Goal: Task Accomplishment & Management: Complete application form

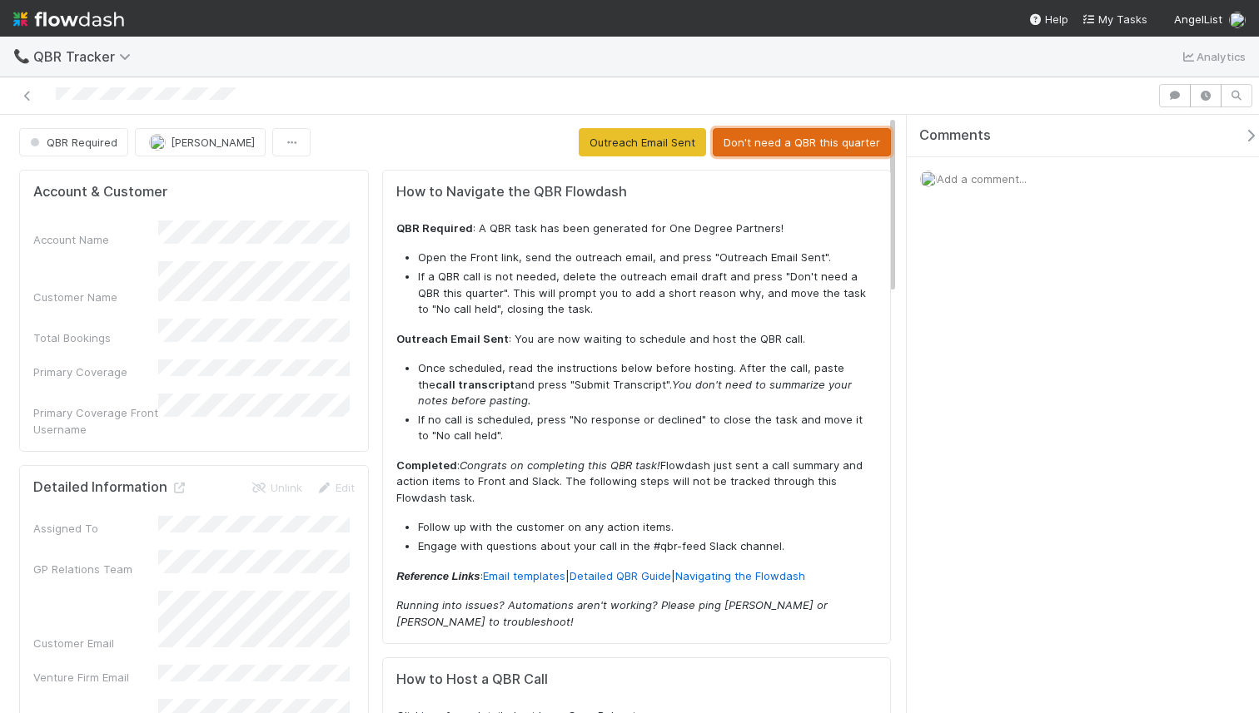
click at [778, 140] on button "Don't need a QBR this quarter" at bounding box center [802, 142] width 178 height 28
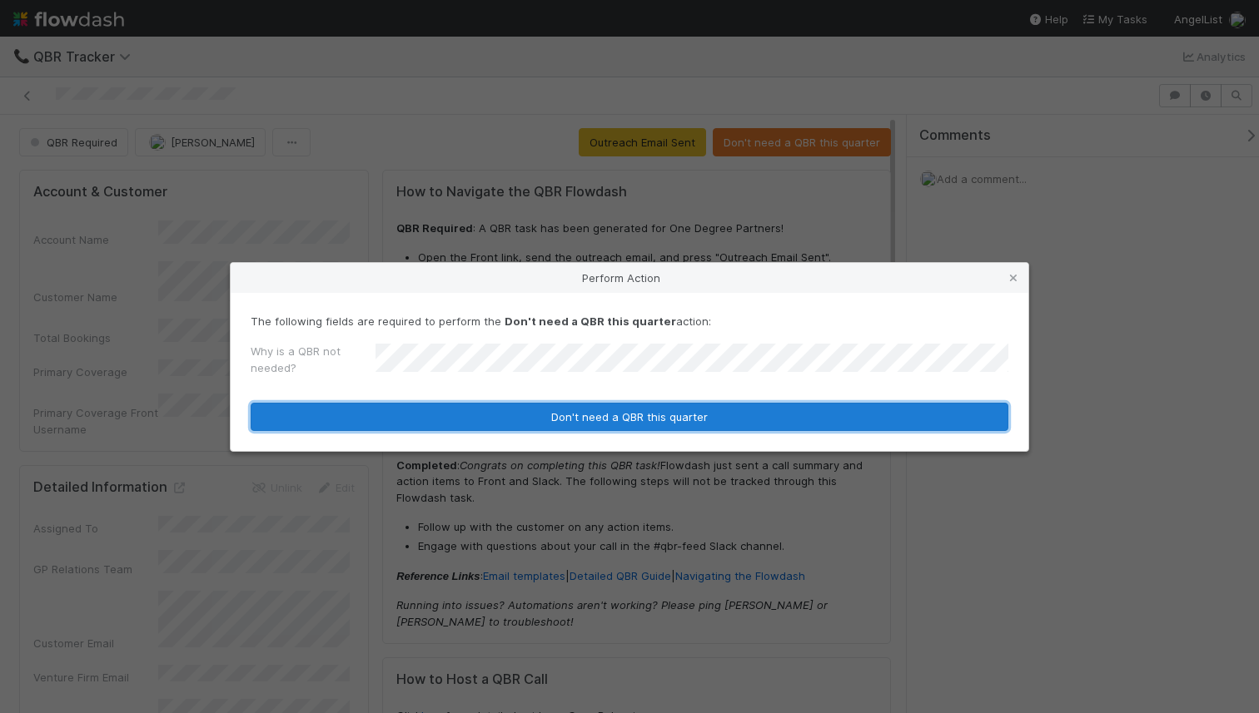
click at [801, 414] on button "Don't need a QBR this quarter" at bounding box center [630, 417] width 758 height 28
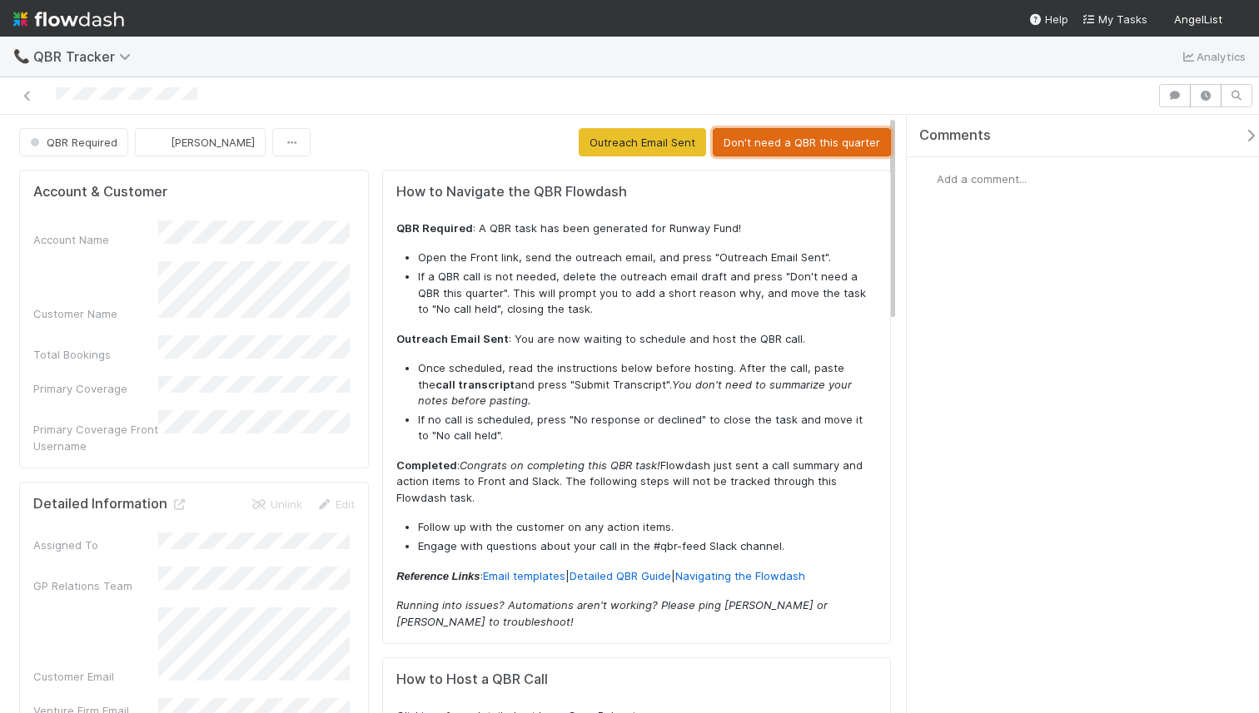
click at [826, 143] on button "Don't need a QBR this quarter" at bounding box center [802, 142] width 178 height 28
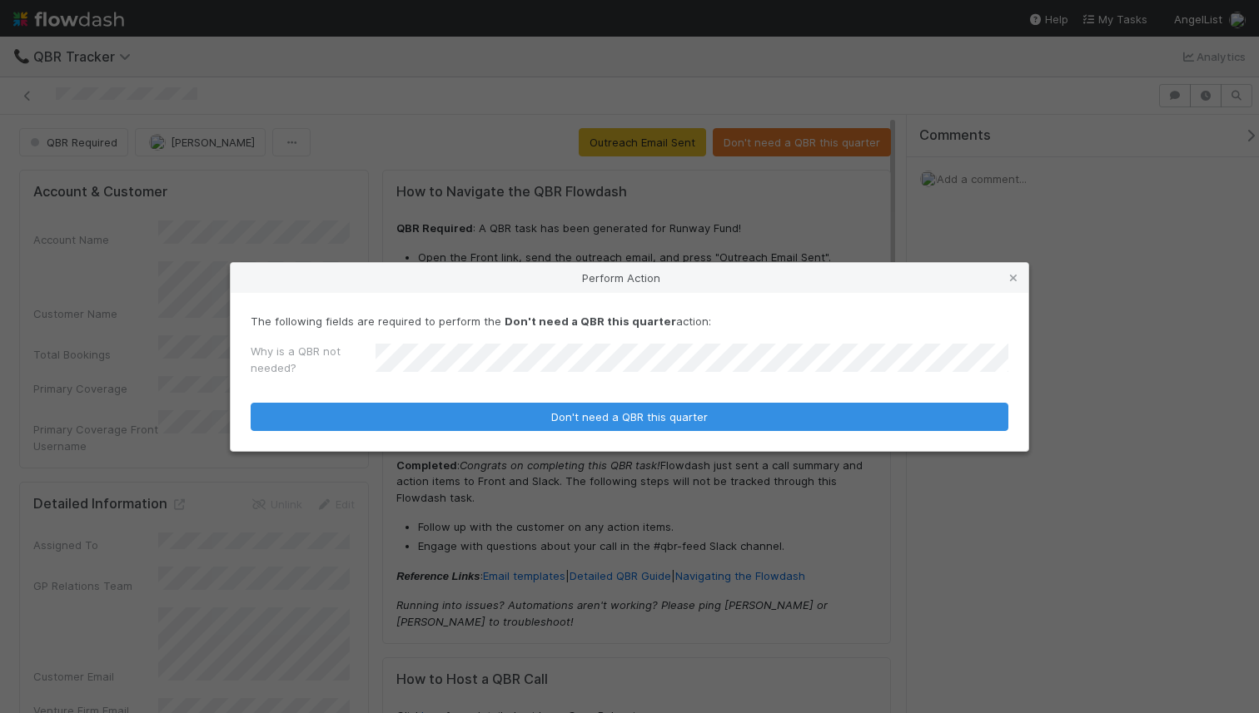
click at [251, 403] on button "Don't need a QBR this quarter" at bounding box center [630, 417] width 758 height 28
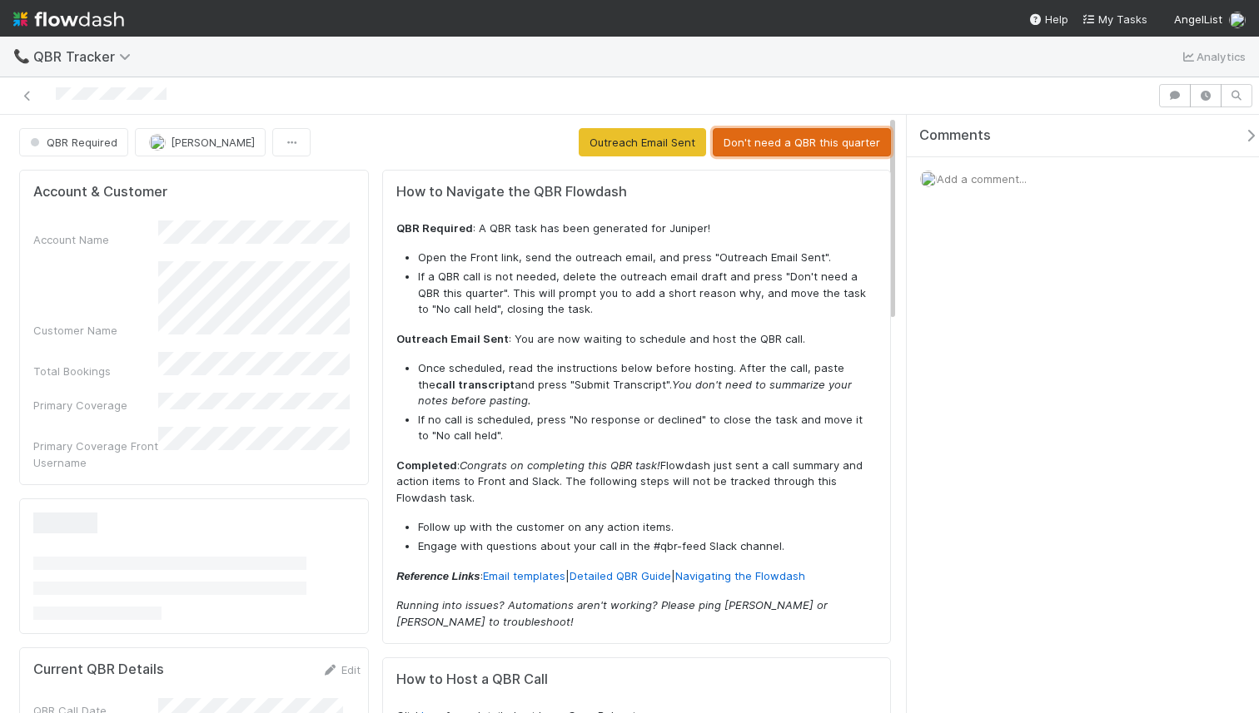
click at [793, 146] on button "Don't need a QBR this quarter" at bounding box center [802, 142] width 178 height 28
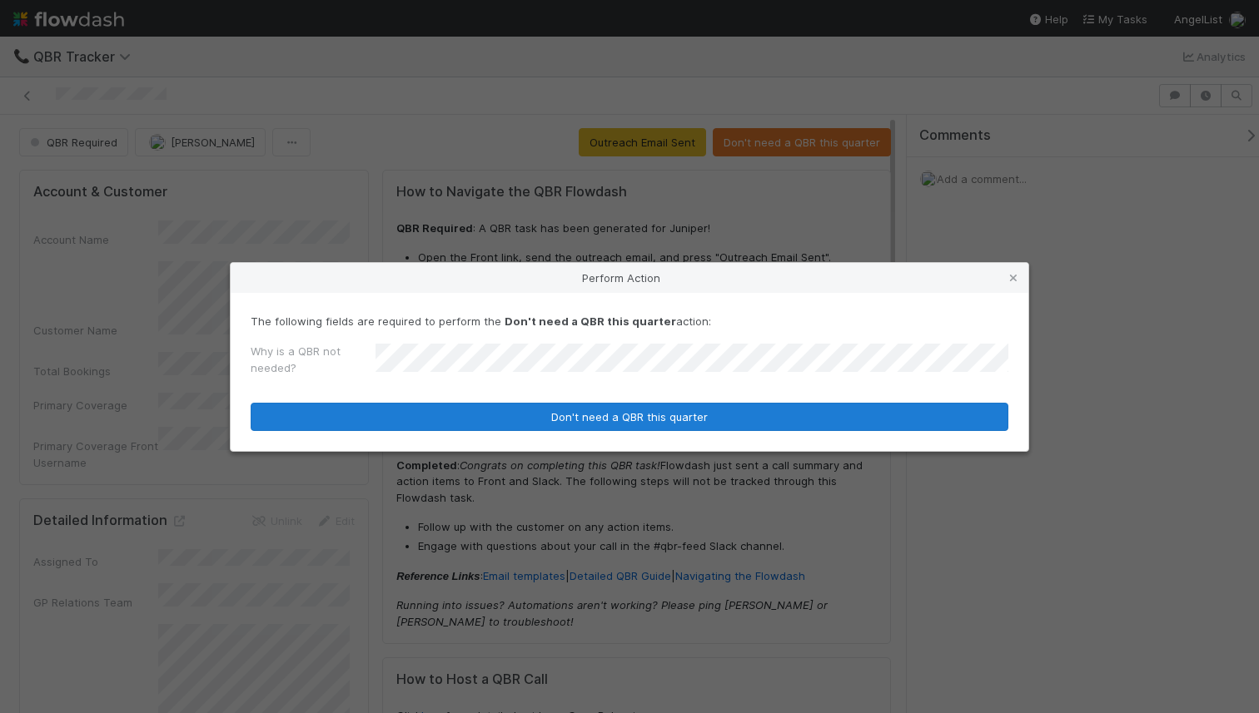
drag, startPoint x: 848, startPoint y: 430, endPoint x: 848, endPoint y: 422, distance: 8.4
click at [848, 430] on div "The following fields are required to perform the Don't need a QBR this quarter …" at bounding box center [630, 372] width 798 height 158
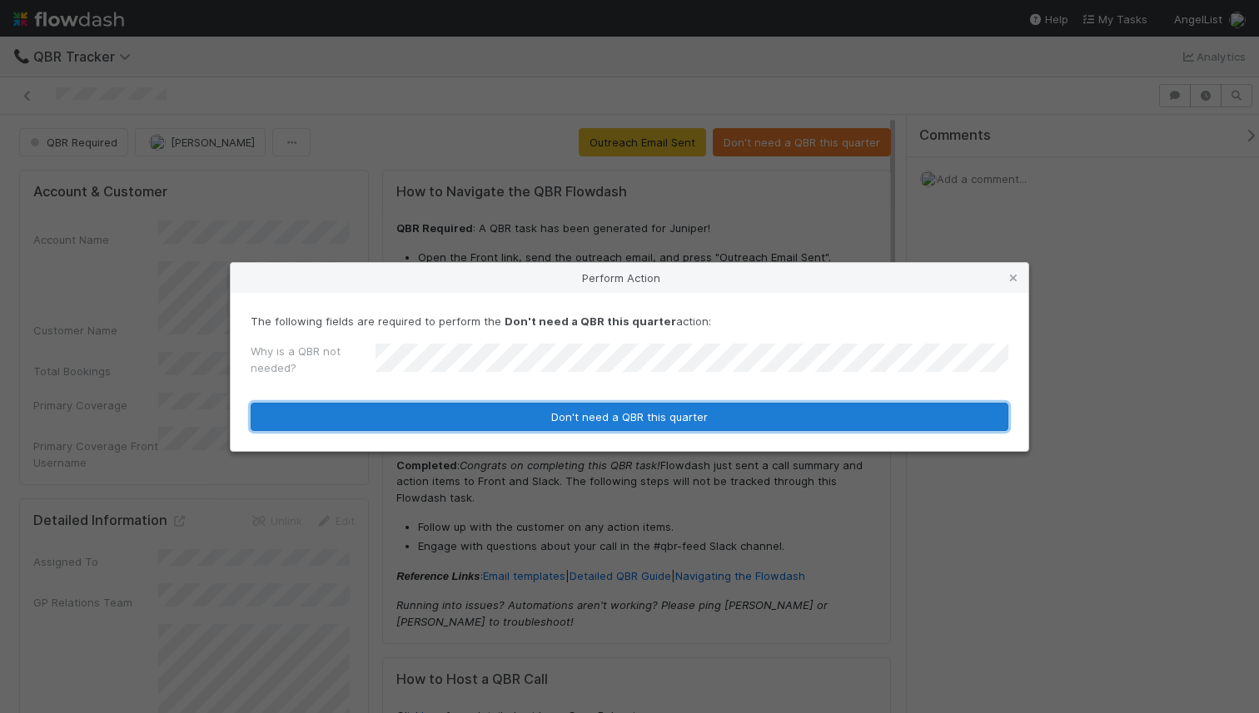
click at [849, 420] on button "Don't need a QBR this quarter" at bounding box center [630, 417] width 758 height 28
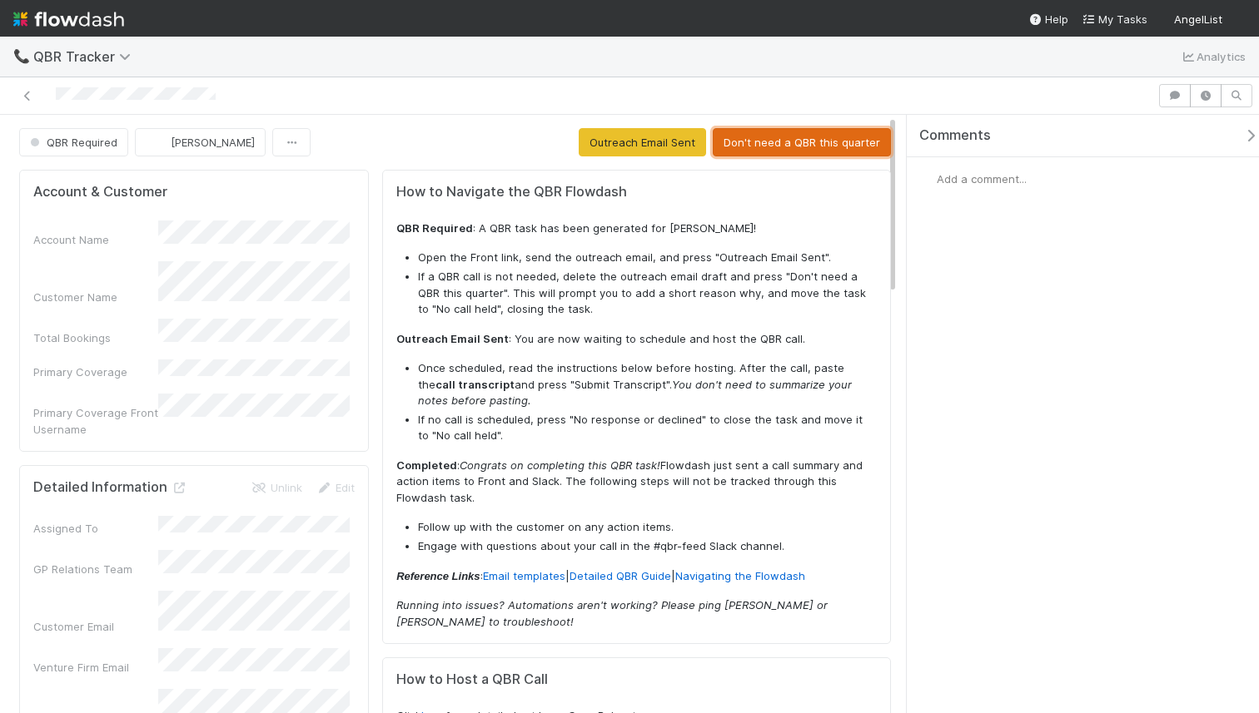
click at [843, 144] on button "Don't need a QBR this quarter" at bounding box center [802, 142] width 178 height 28
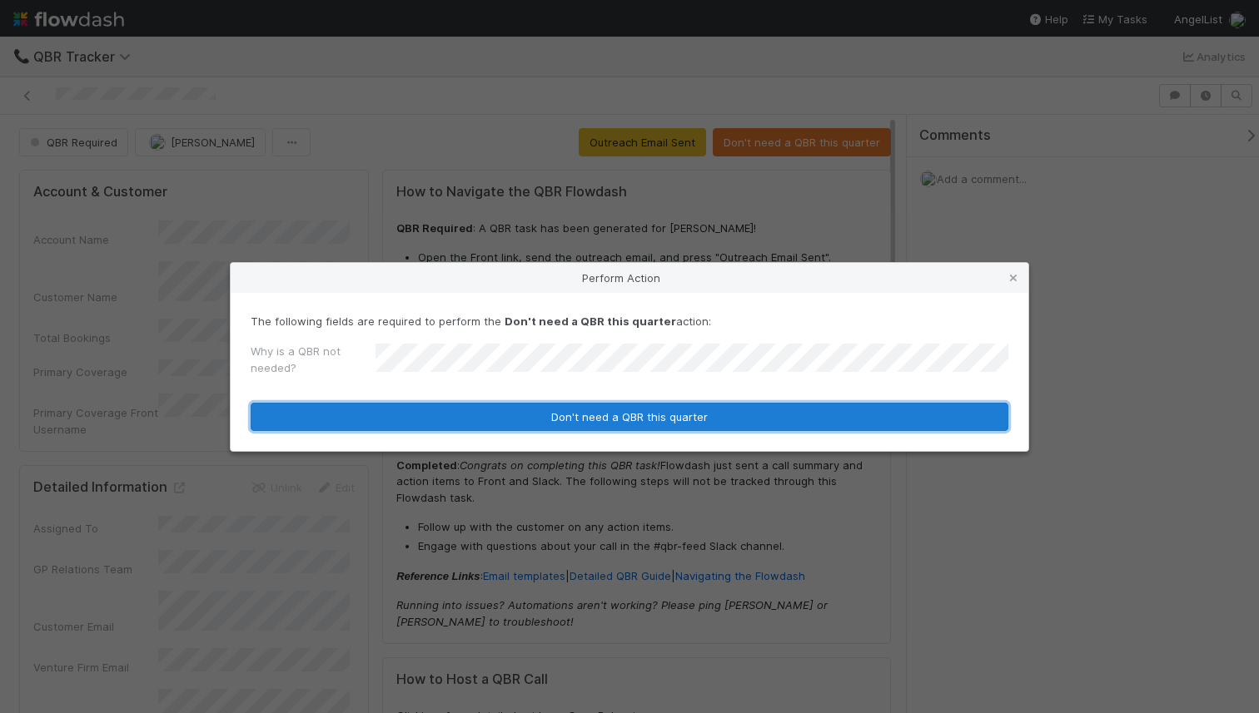
click at [541, 414] on button "Don't need a QBR this quarter" at bounding box center [630, 417] width 758 height 28
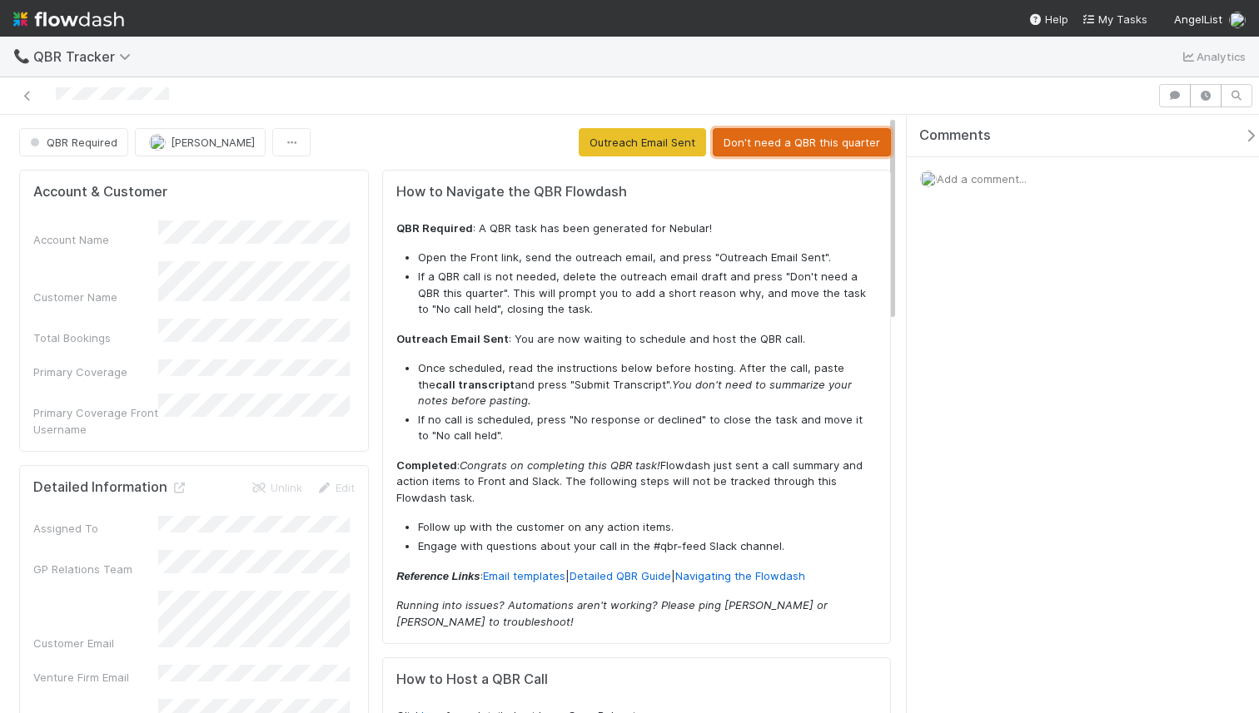
click at [742, 147] on button "Don't need a QBR this quarter" at bounding box center [802, 142] width 178 height 28
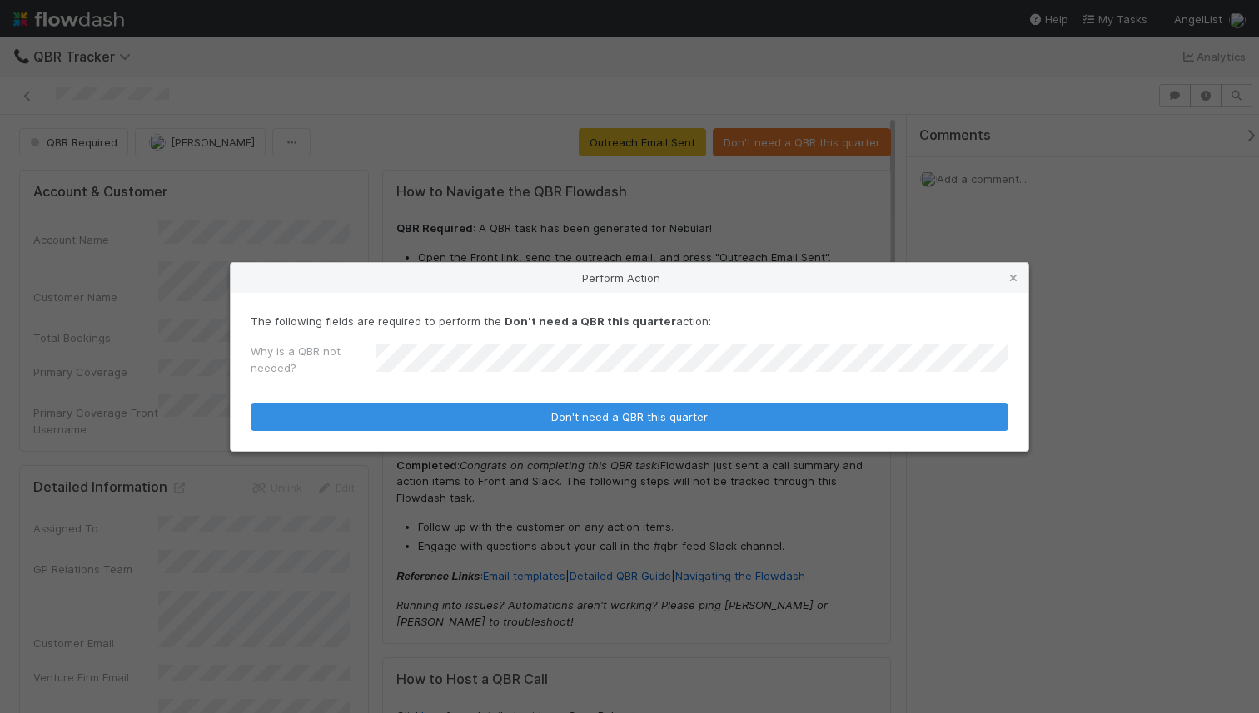
click at [640, 400] on form "The following fields are required to perform the Don't need a QBR this quarter …" at bounding box center [630, 372] width 758 height 118
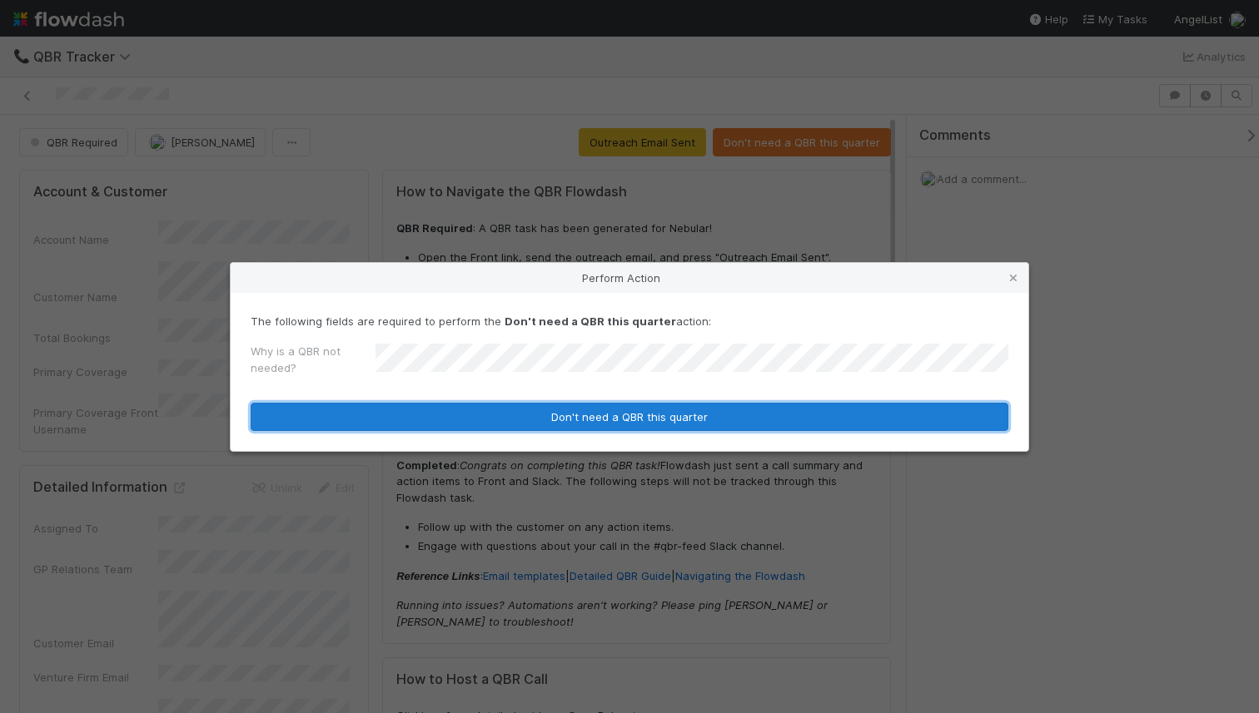
click at [644, 415] on button "Don't need a QBR this quarter" at bounding box center [630, 417] width 758 height 28
